Goal: Find specific page/section: Find specific page/section

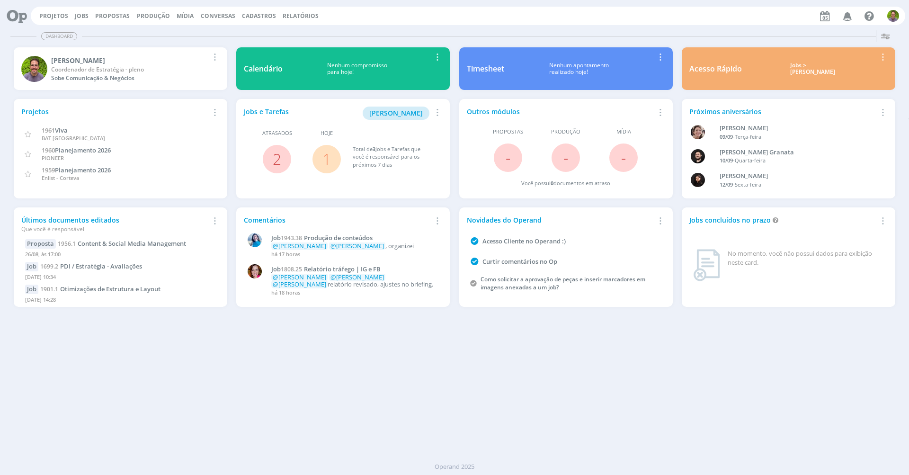
click at [342, 313] on div "Dashboard Salvar Selecione abaixo os cards desejados: Meus Meu Perfil [GEOGRAPH…" at bounding box center [454, 251] width 909 height 448
click at [312, 358] on div "Dashboard Salvar Selecione abaixo os cards desejados: Meus Meu Perfil [GEOGRAPH…" at bounding box center [454, 251] width 909 height 448
click at [561, 384] on div "Dashboard Salvar Selecione abaixo os cards desejados: Meus Meu Perfil [GEOGRAPH…" at bounding box center [454, 251] width 909 height 448
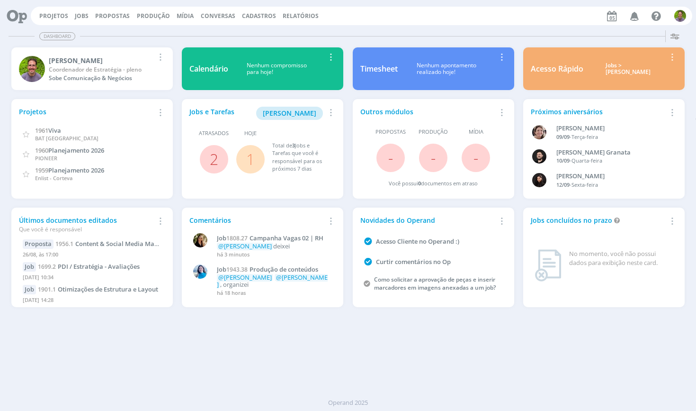
click at [466, 352] on div "Dashboard Salvar Selecione abaixo os cards desejados: Meus Meu Perfil [GEOGRAPH…" at bounding box center [348, 219] width 696 height 384
click at [75, 17] on link "Jobs" at bounding box center [82, 16] width 14 height 8
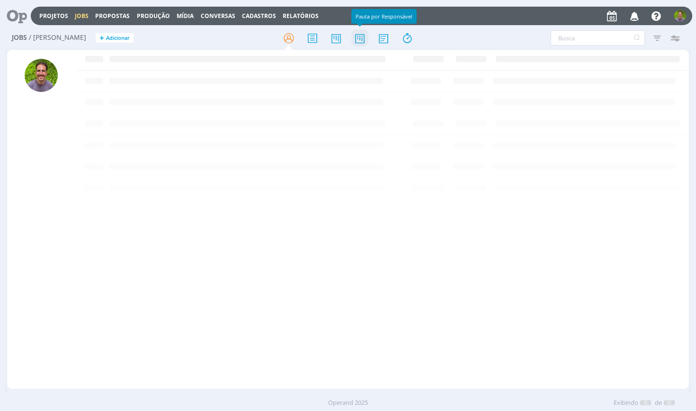
click at [362, 40] on icon at bounding box center [359, 38] width 17 height 18
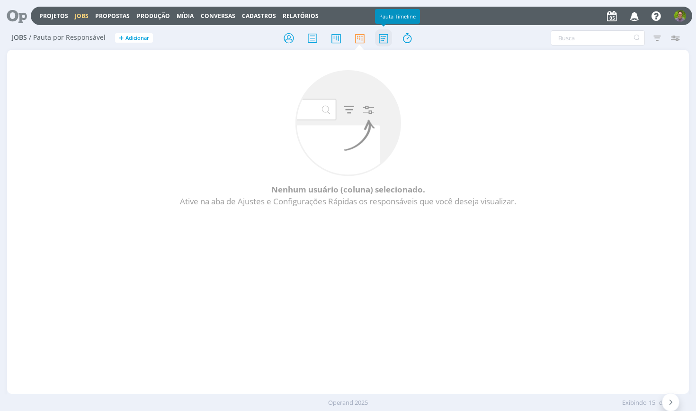
click at [376, 42] on icon at bounding box center [383, 38] width 17 height 18
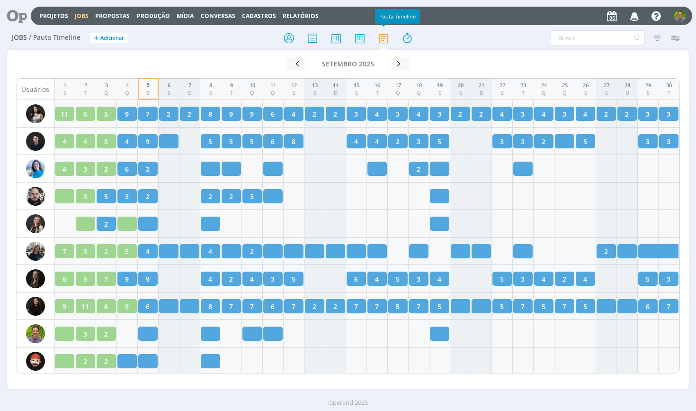
click at [679, 39] on icon "button" at bounding box center [675, 37] width 17 height 17
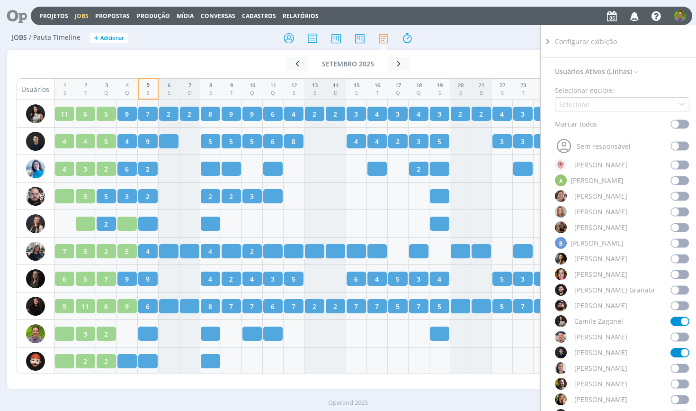
click at [618, 104] on div "Selecione" at bounding box center [622, 104] width 134 height 14
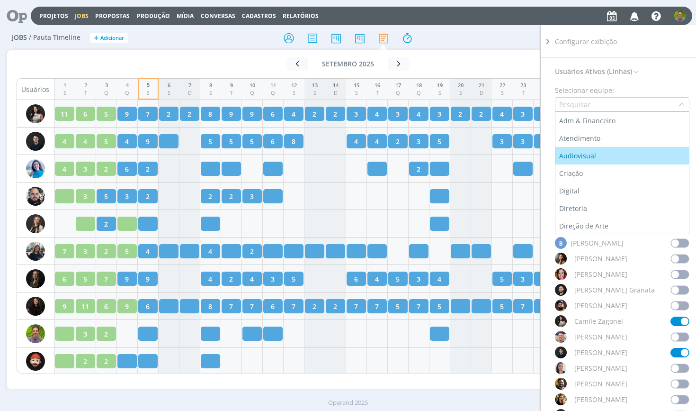
click at [606, 160] on div "Audiovisual" at bounding box center [622, 156] width 126 height 10
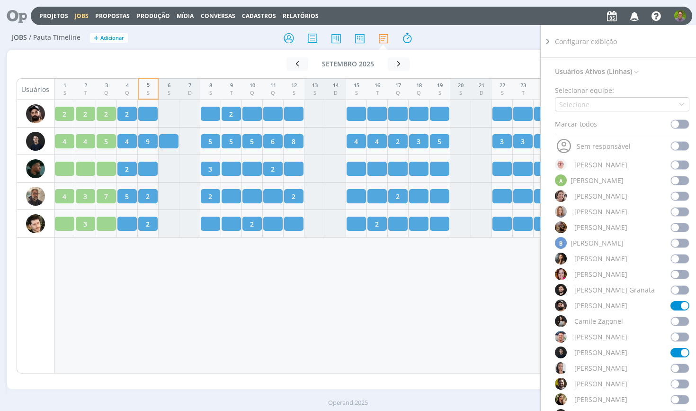
click at [511, 44] on div "Filtrar Filtrar [GEOGRAPHIC_DATA] Tipo Jobs e Tarefas Situação dos jobs Abertos…" at bounding box center [575, 37] width 218 height 15
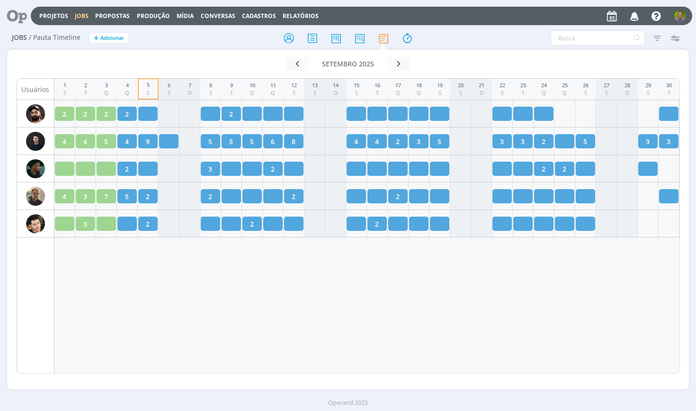
click at [473, 46] on div "Jobs / Pauta Timeline + Adicionar Filtrar Filtrar [GEOGRAPHIC_DATA] Tipo Jobs e…" at bounding box center [348, 39] width 682 height 24
click at [440, 37] on div at bounding box center [347, 37] width 227 height 17
